Goal: Information Seeking & Learning: Learn about a topic

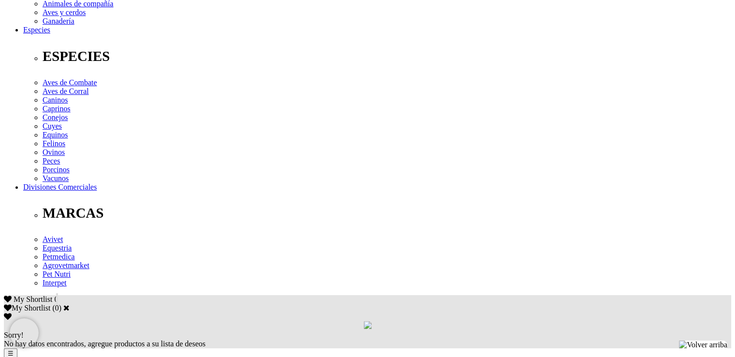
scroll to position [193, 0]
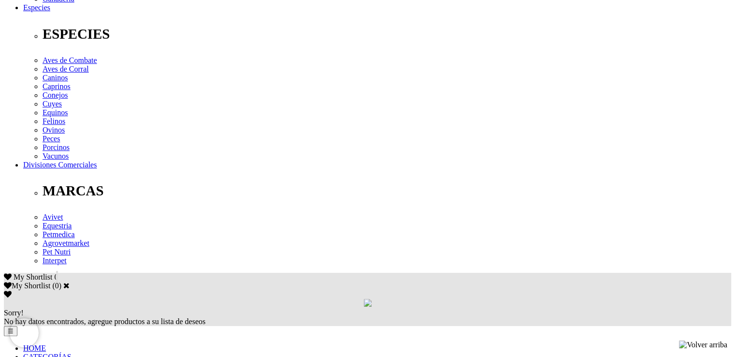
scroll to position [435, 0]
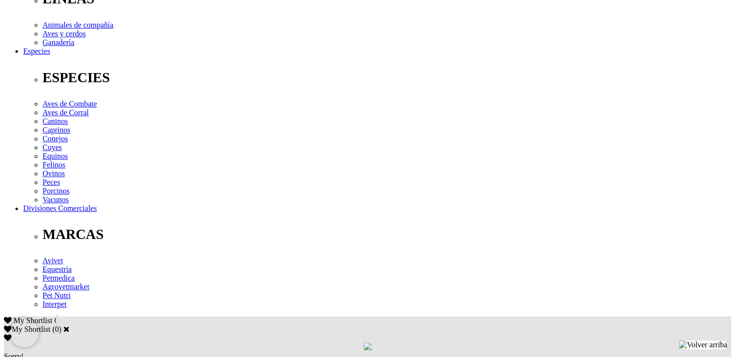
scroll to position [338, 0]
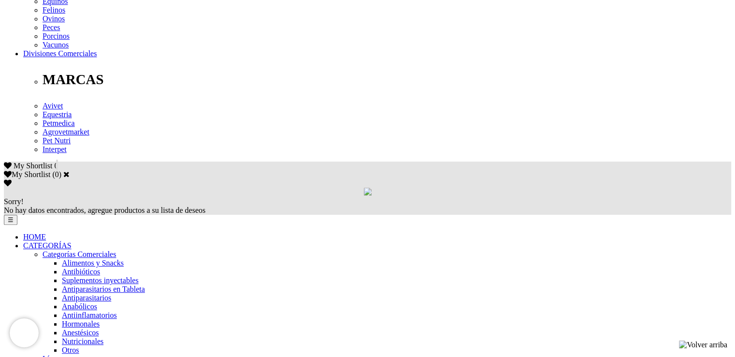
scroll to position [483, 0]
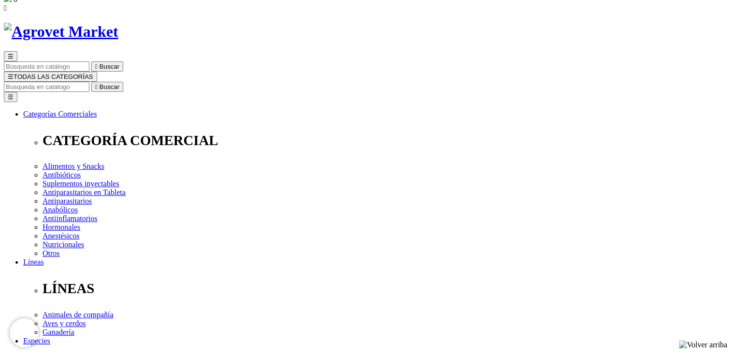
scroll to position [0, 0]
